Goal: Information Seeking & Learning: Check status

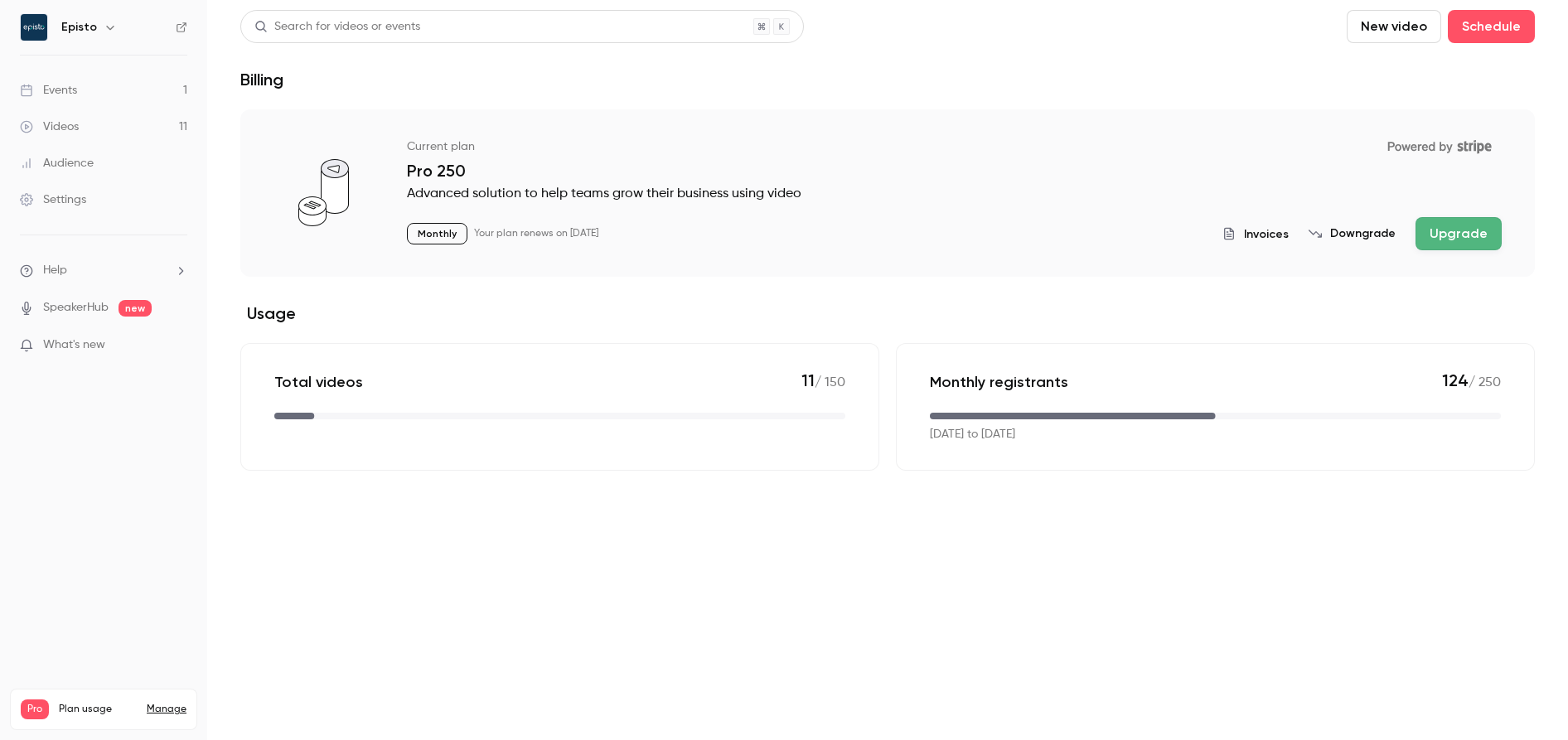
click at [91, 98] on link "Events 1" at bounding box center [104, 90] width 207 height 37
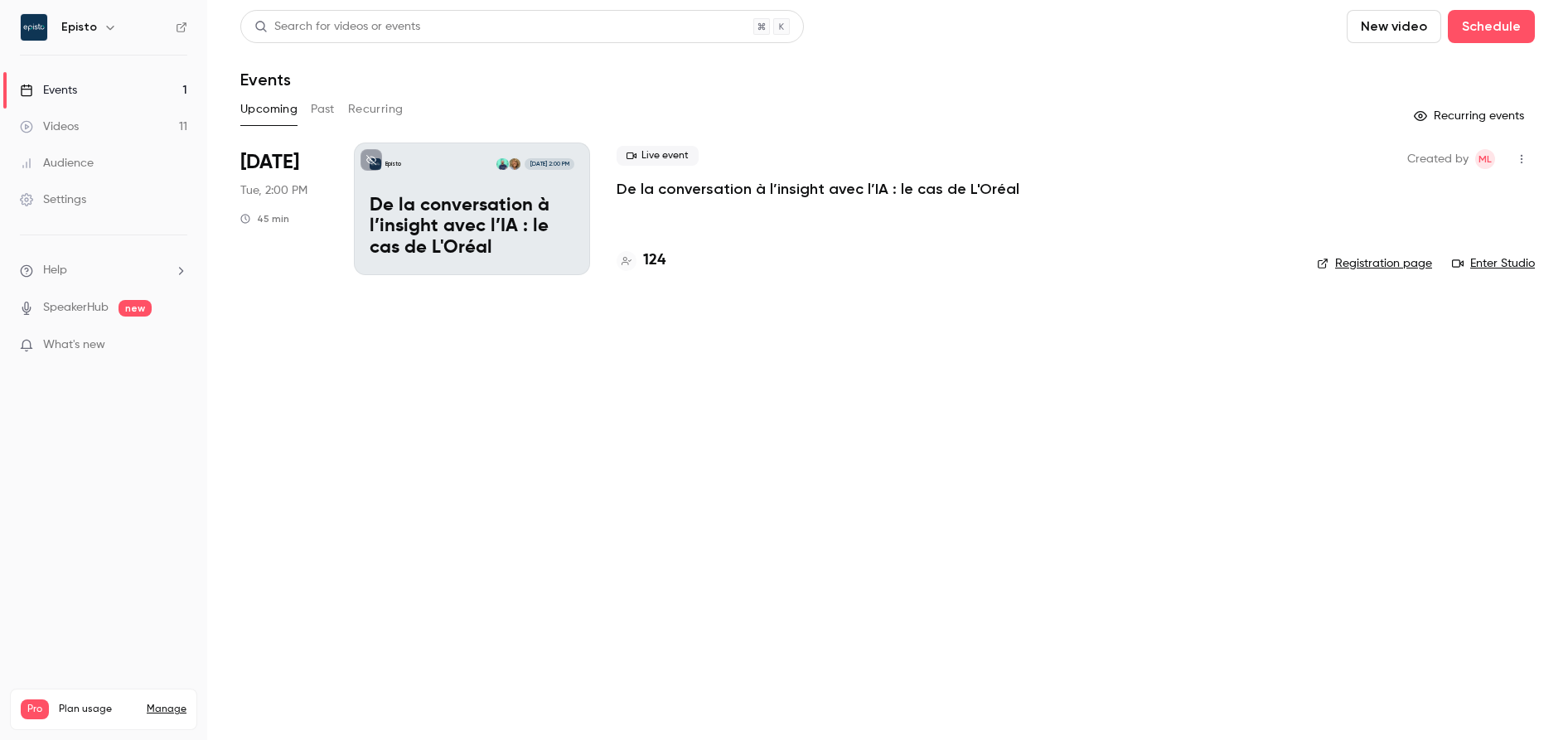
click at [663, 265] on h4 "124" at bounding box center [654, 261] width 22 height 22
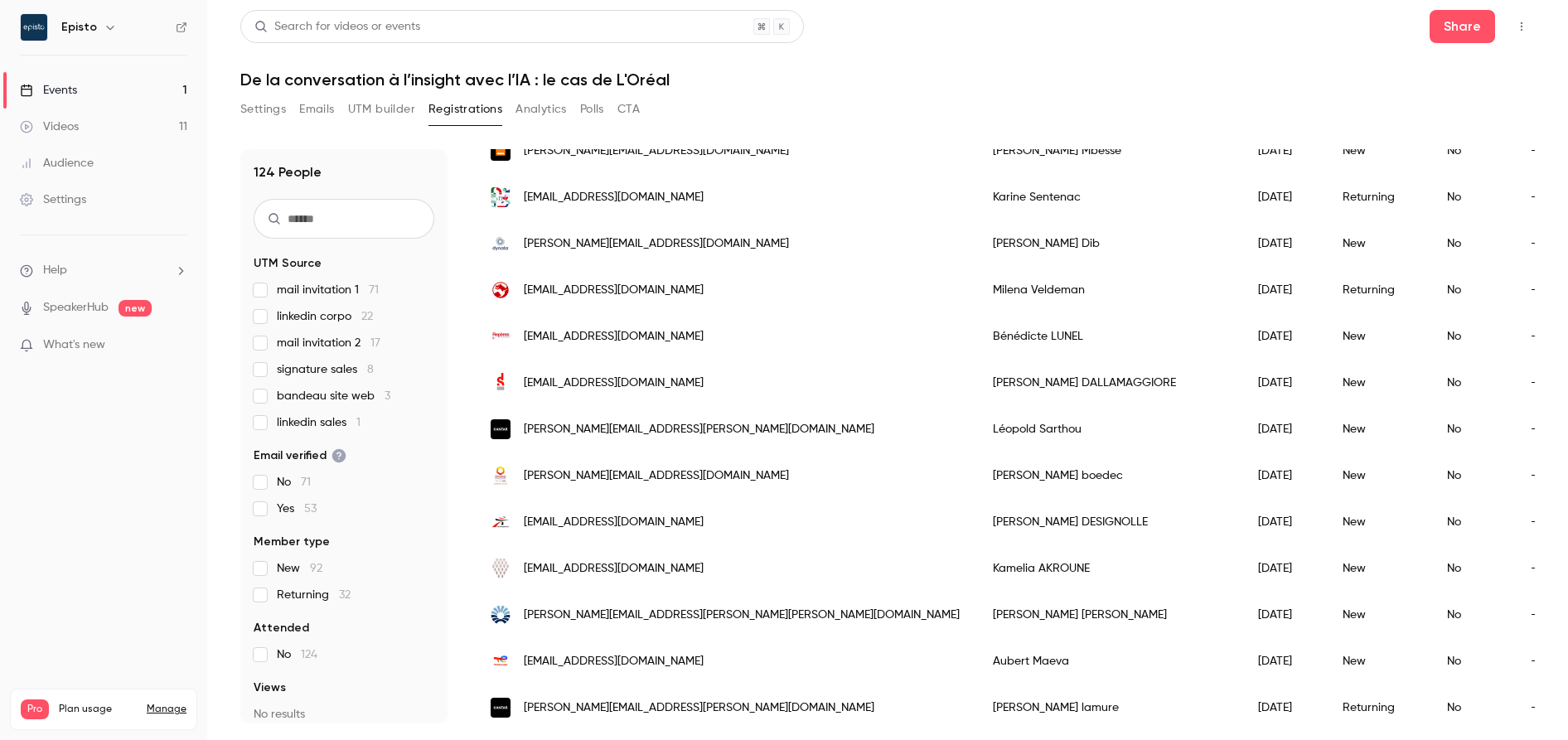
scroll to position [1904, 0]
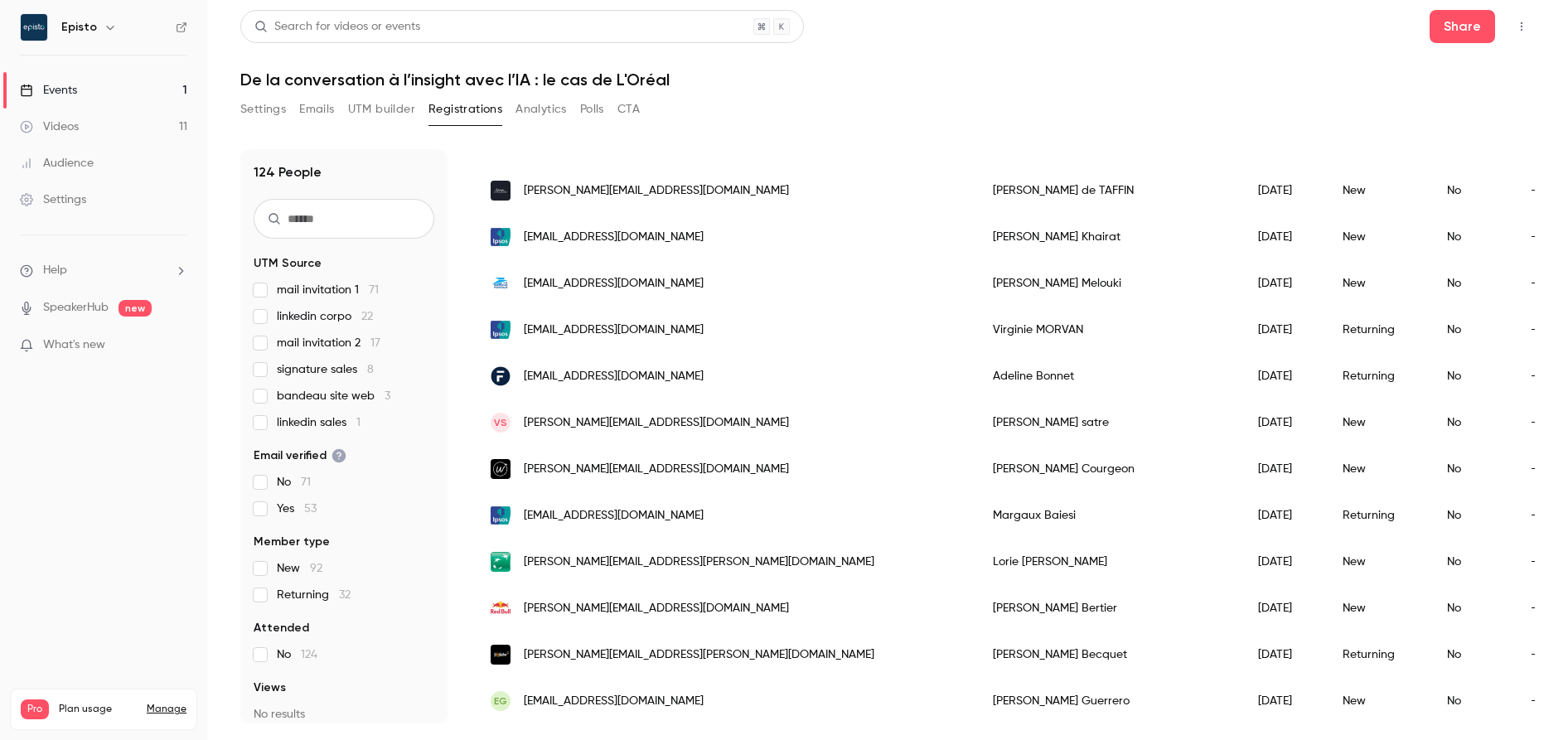
click at [648, 582] on div "[PERSON_NAME][EMAIL_ADDRESS][PERSON_NAME][DOMAIN_NAME]" at bounding box center [725, 562] width 502 height 47
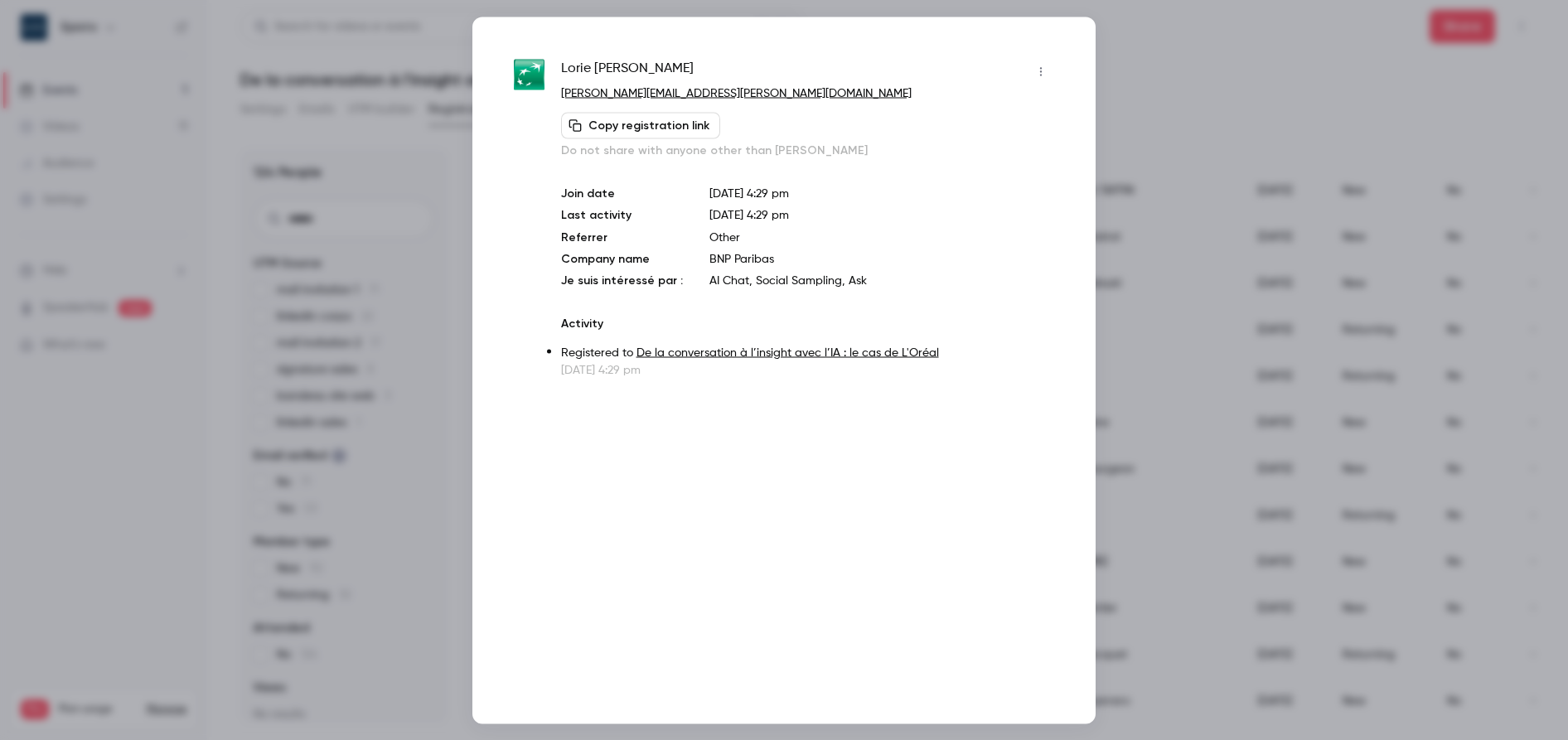
click at [1175, 369] on div at bounding box center [784, 370] width 1568 height 740
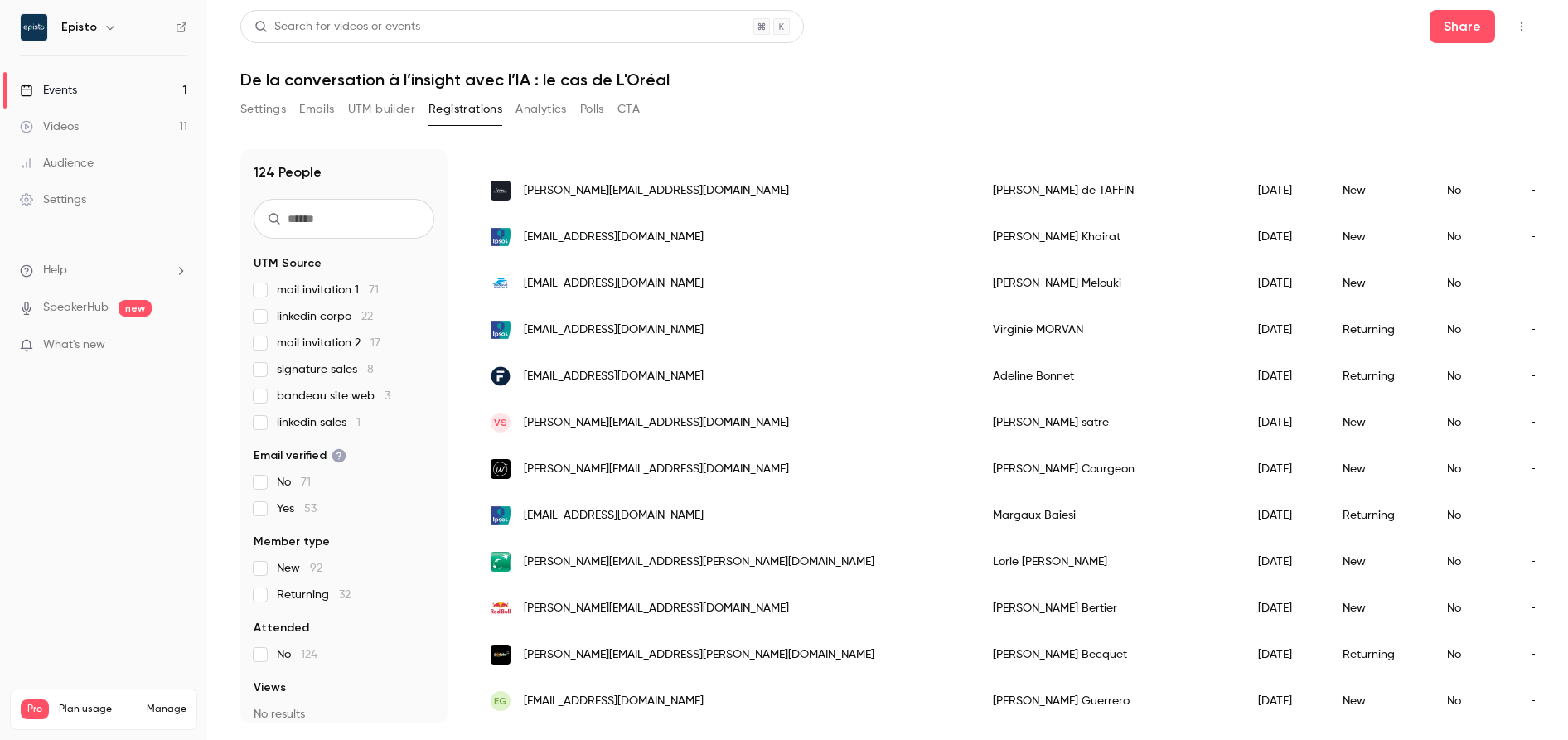
click at [541, 96] on button "Analytics" at bounding box center [541, 109] width 51 height 26
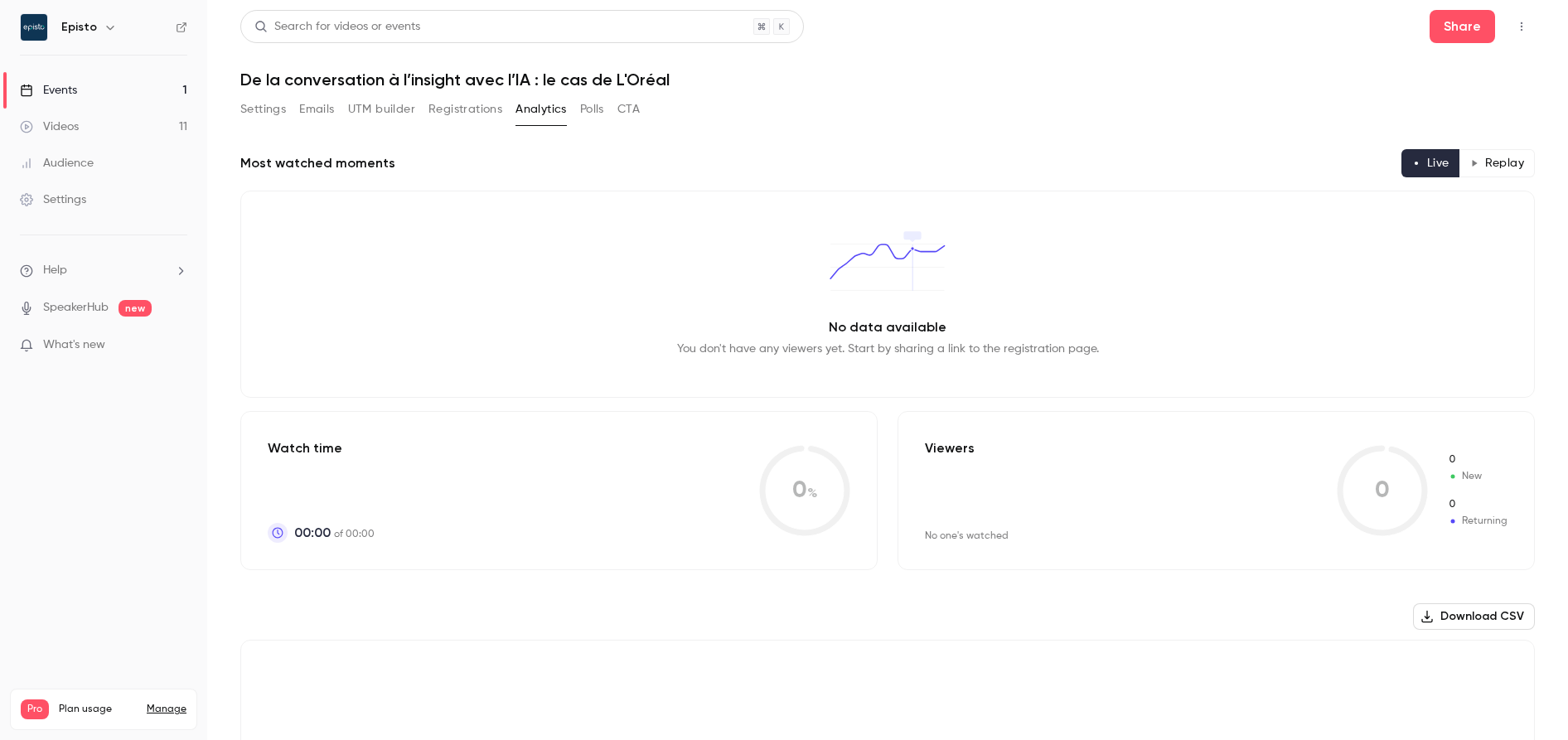
click at [472, 106] on button "Registrations" at bounding box center [465, 109] width 74 height 26
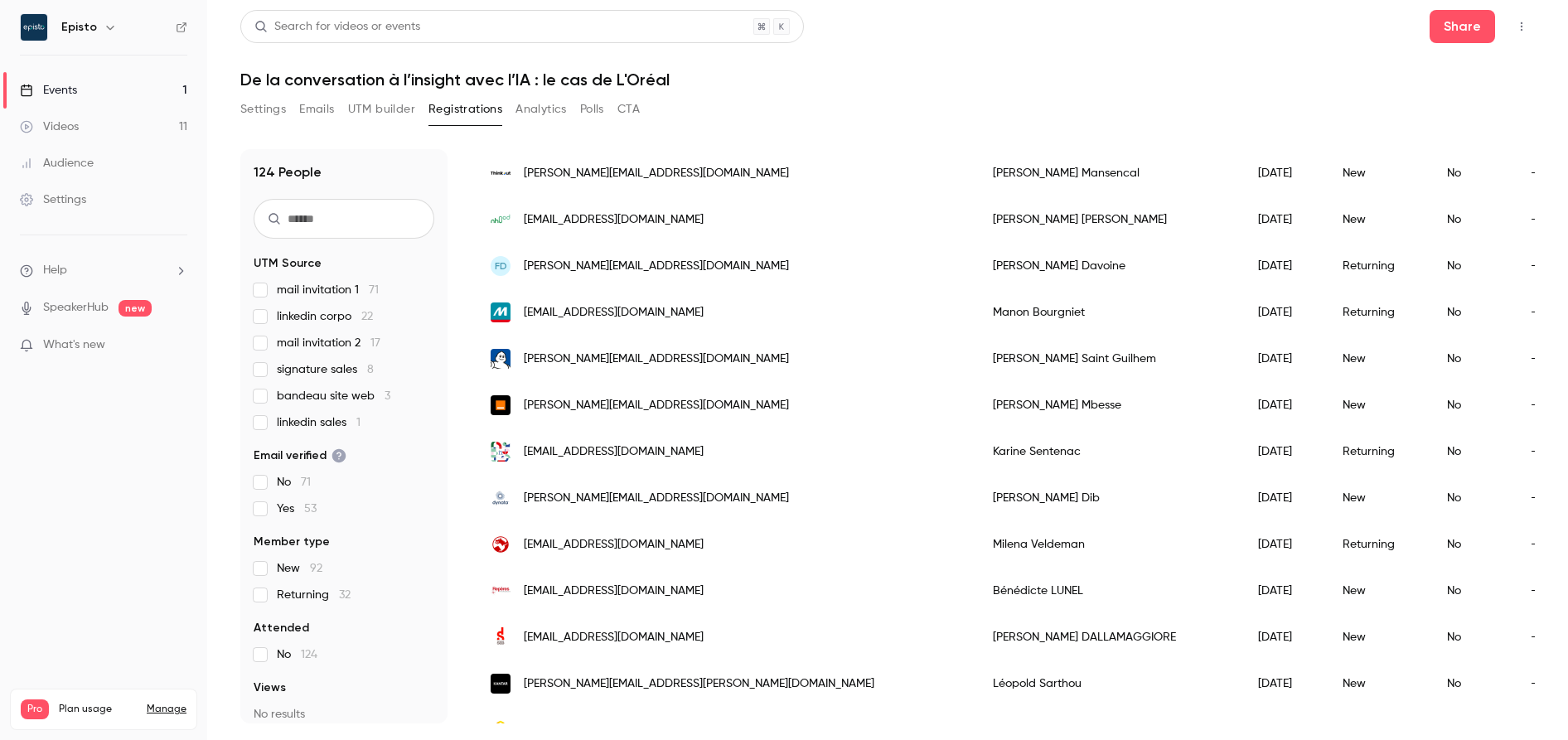
scroll to position [764, 0]
